Goal: Book appointment/travel/reservation

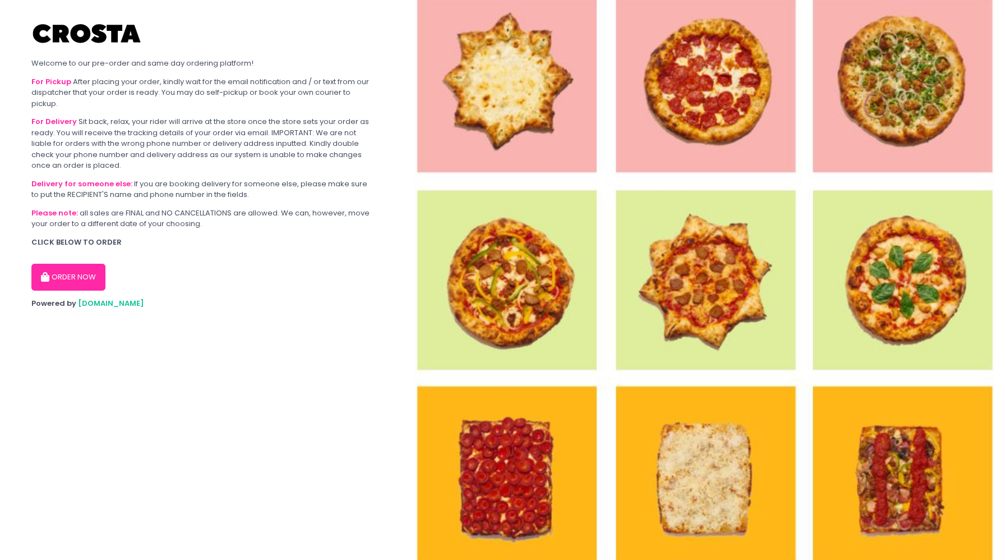
click at [77, 284] on button "ORDER NOW" at bounding box center [68, 277] width 74 height 27
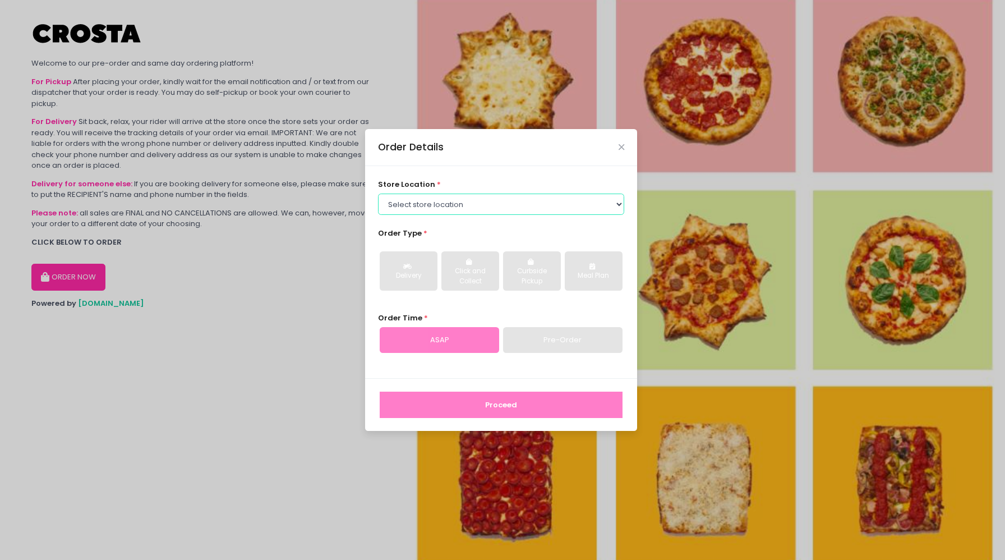
click at [479, 198] on select "Select store location [PERSON_NAME] Pizza - [PERSON_NAME] Pizza - [GEOGRAPHIC_D…" at bounding box center [501, 203] width 247 height 21
select select "5fabb2e53664a8677beaeb89"
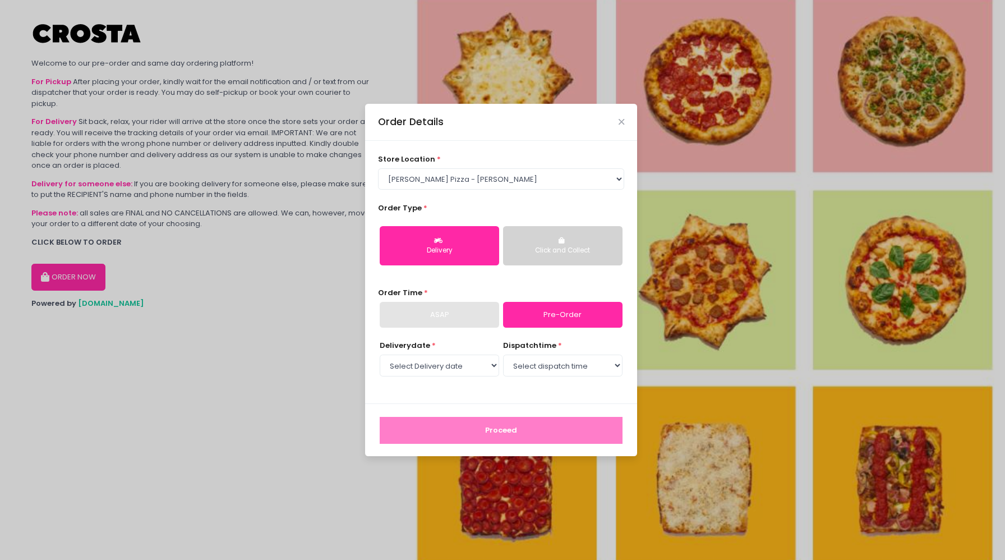
click at [530, 243] on button "Click and Collect" at bounding box center [562, 245] width 119 height 39
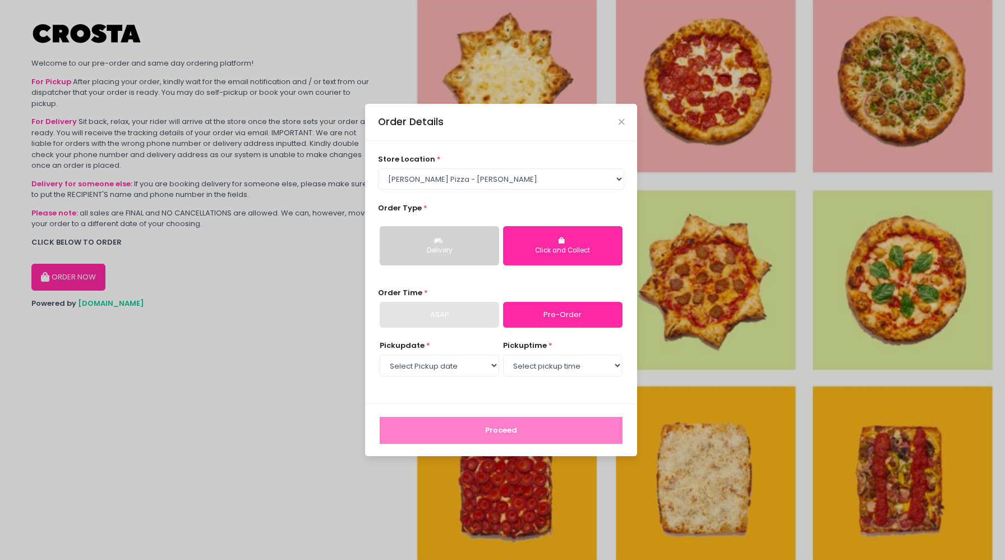
click at [474, 317] on div "ASAP" at bounding box center [439, 315] width 119 height 26
click at [545, 316] on link "Pre-Order" at bounding box center [562, 315] width 119 height 26
click at [467, 320] on div "ASAP" at bounding box center [439, 315] width 119 height 26
click at [519, 320] on link "Pre-Order" at bounding box center [562, 315] width 119 height 26
click at [482, 373] on select "Select Pickup date [DATE] [DATE] [DATE] [DATE] [DATE] [DATE]" at bounding box center [439, 364] width 119 height 21
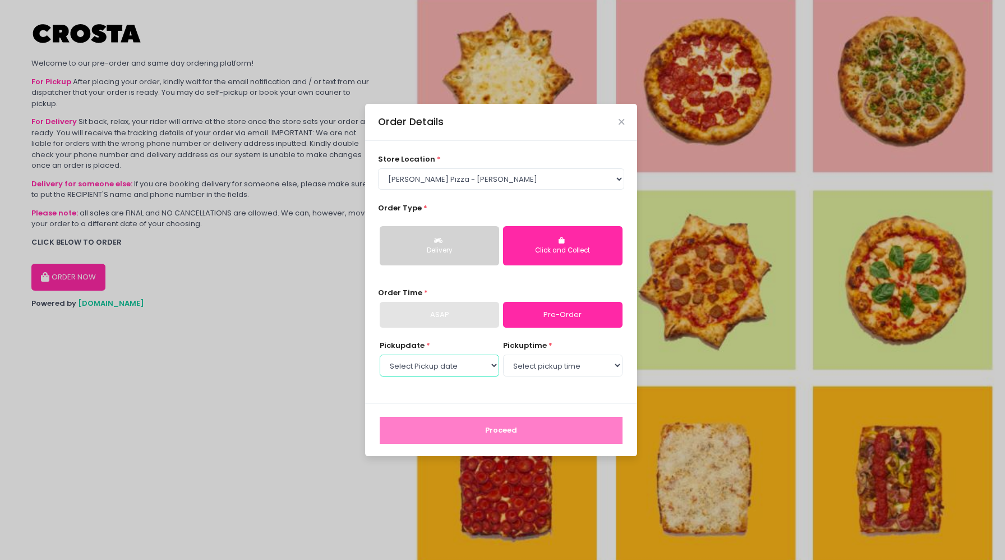
select select "[DATE]"
select select "12:00"
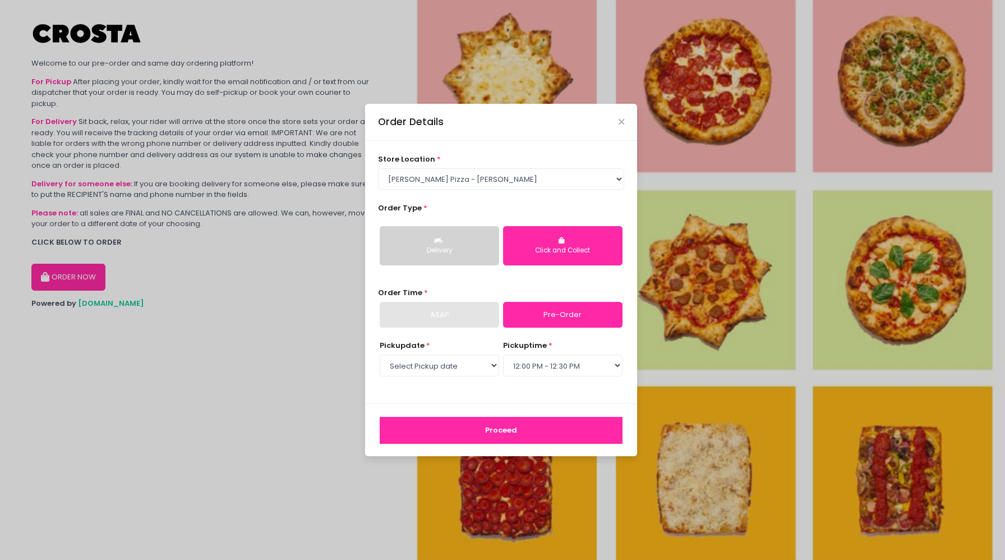
click at [502, 432] on button "Proceed" at bounding box center [501, 430] width 243 height 27
